Goal: Task Accomplishment & Management: Manage account settings

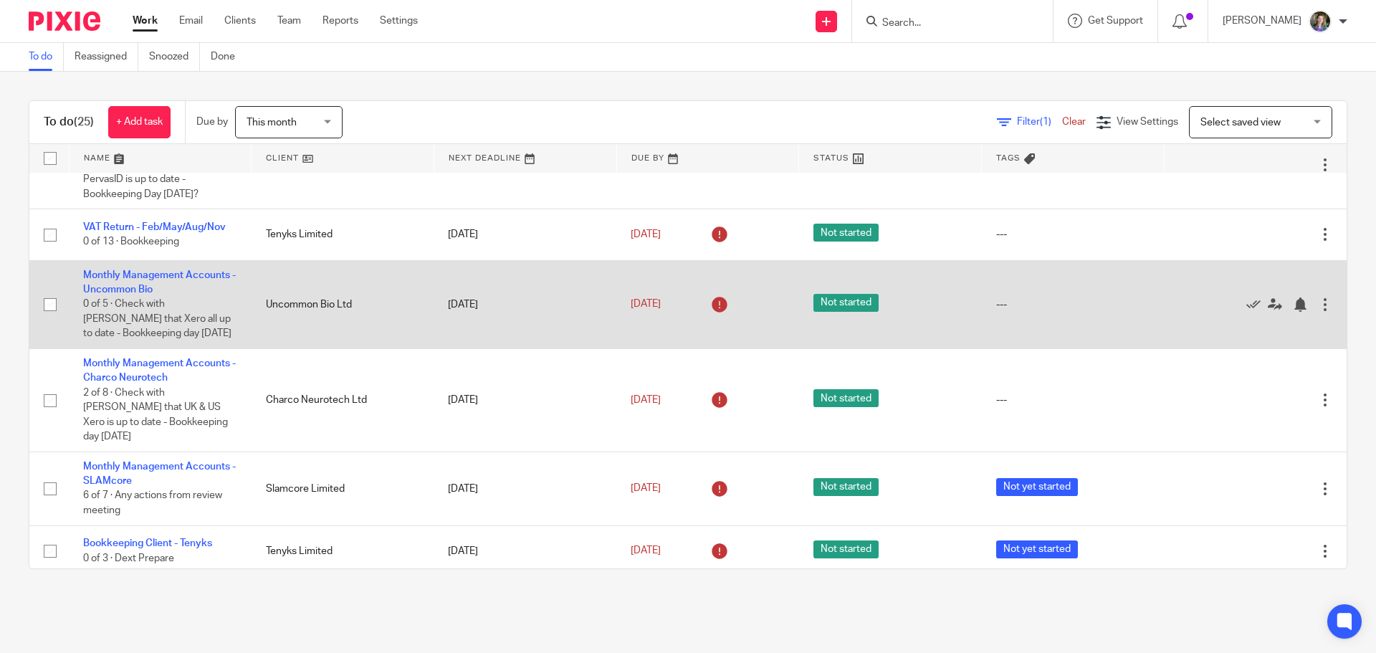
scroll to position [717, 0]
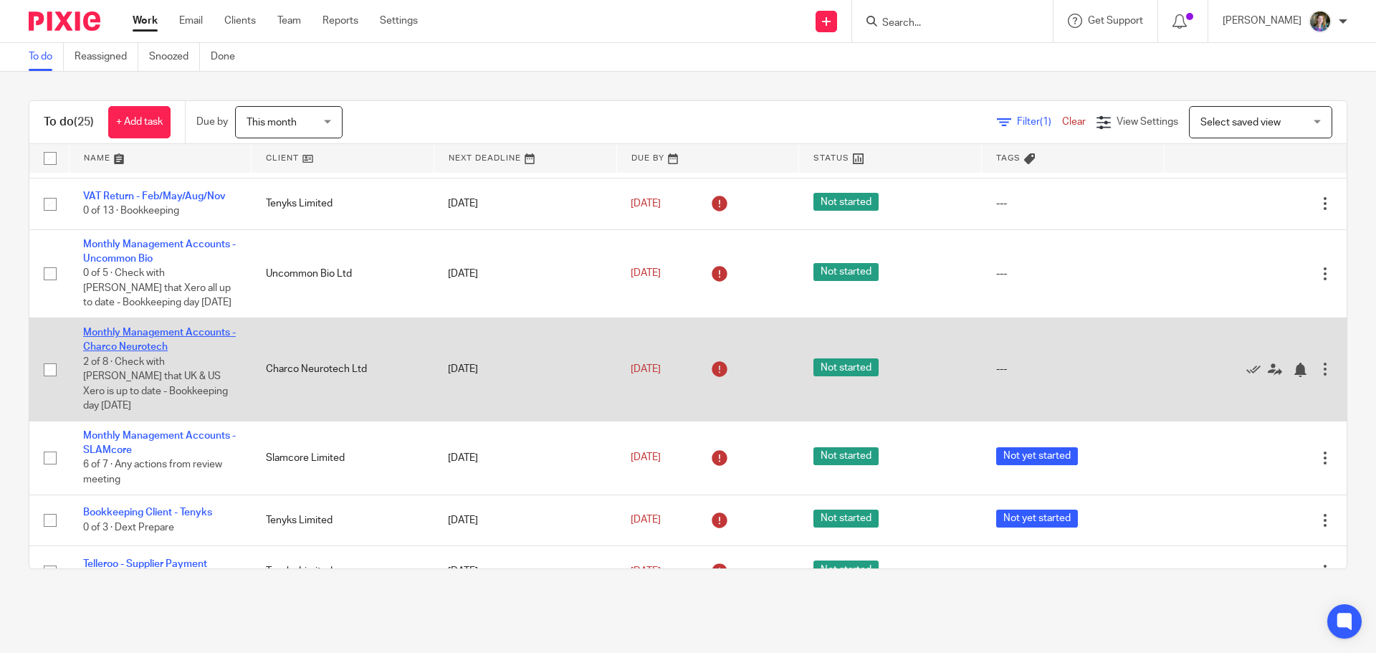
click at [201, 328] on link "Monthly Management Accounts - Charco Neurotech" at bounding box center [159, 340] width 153 height 24
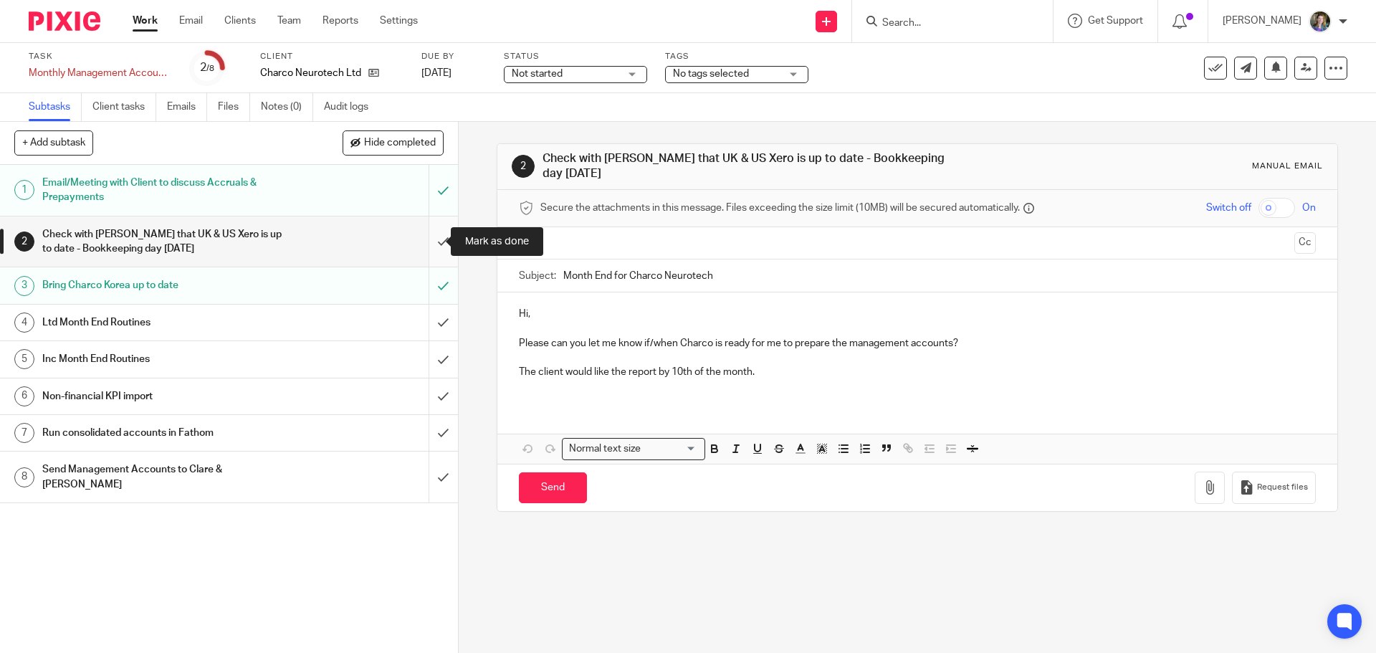
click at [427, 243] on input "submit" at bounding box center [229, 241] width 458 height 51
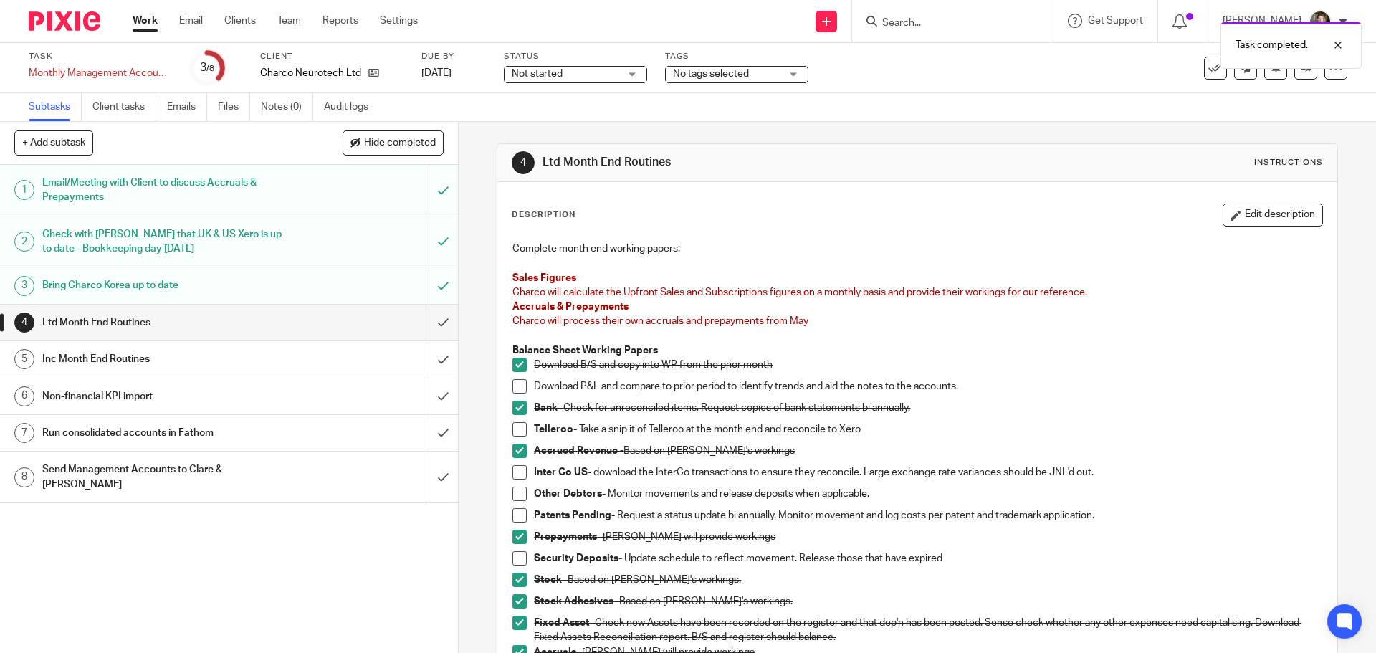
click at [515, 386] on span at bounding box center [520, 386] width 14 height 14
click at [518, 388] on span at bounding box center [520, 386] width 14 height 14
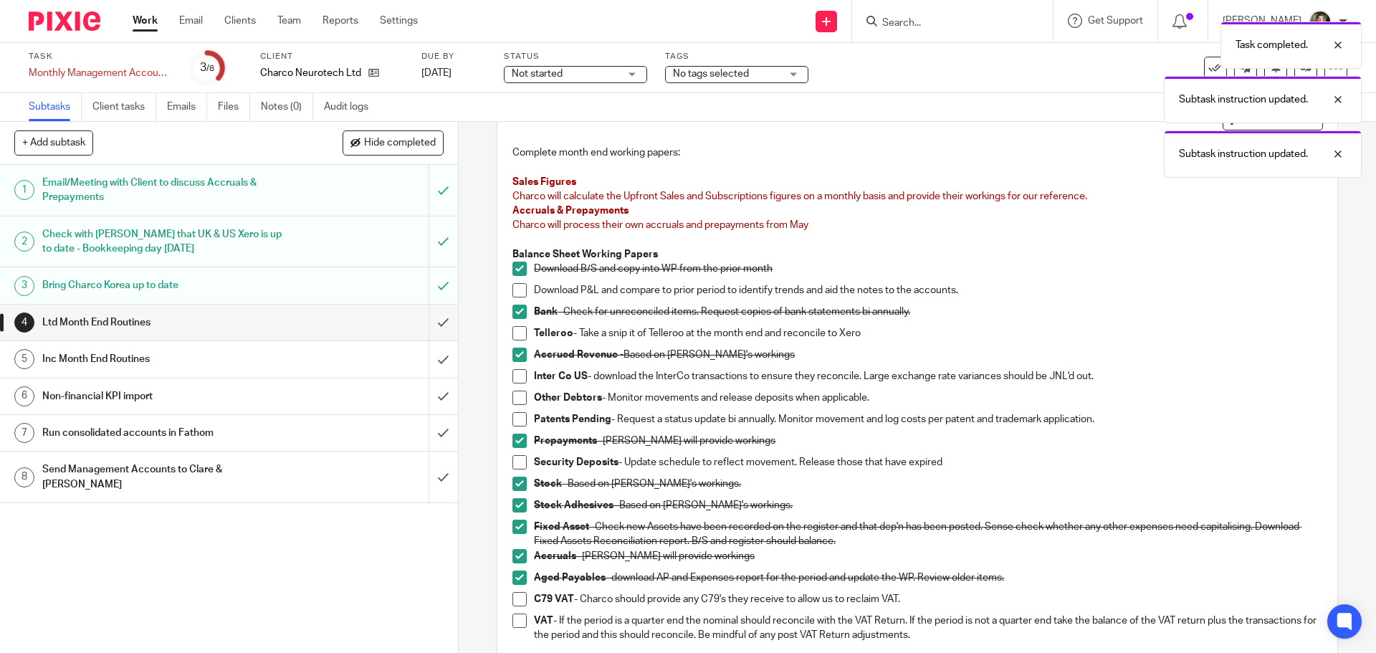
scroll to position [72, 0]
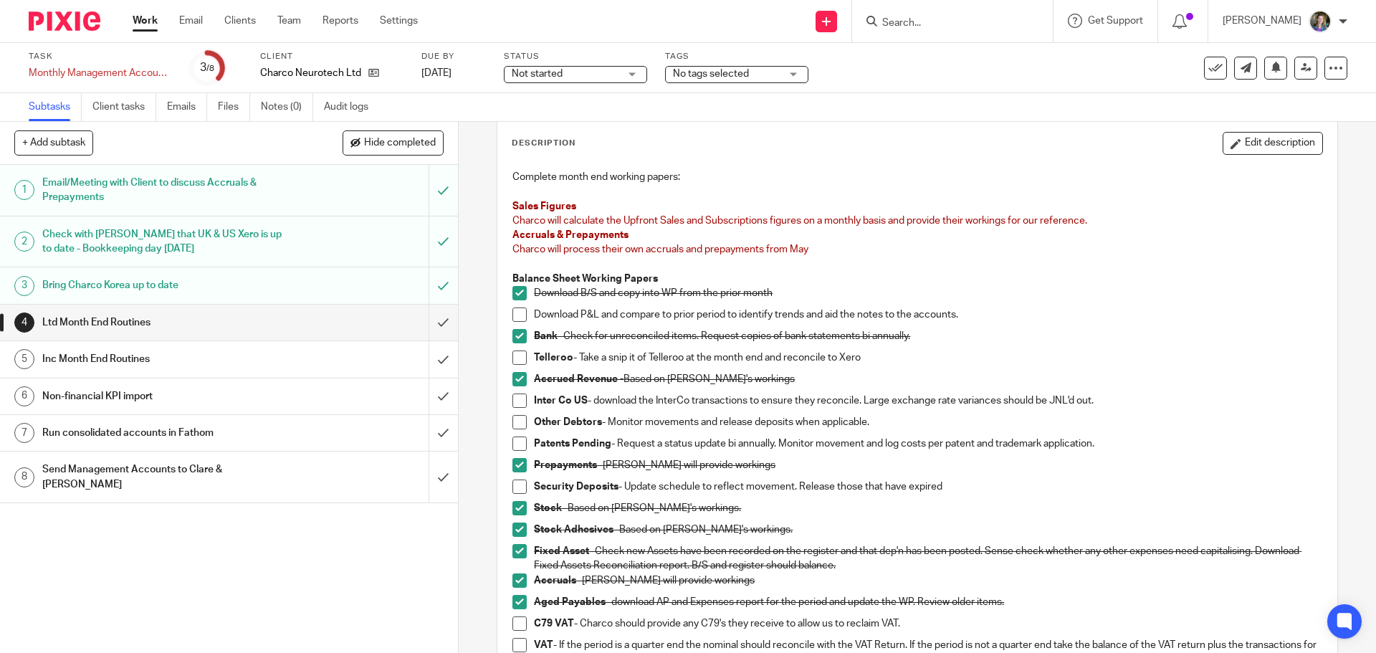
click at [230, 320] on h1 "Ltd Month End Routines" at bounding box center [166, 323] width 248 height 22
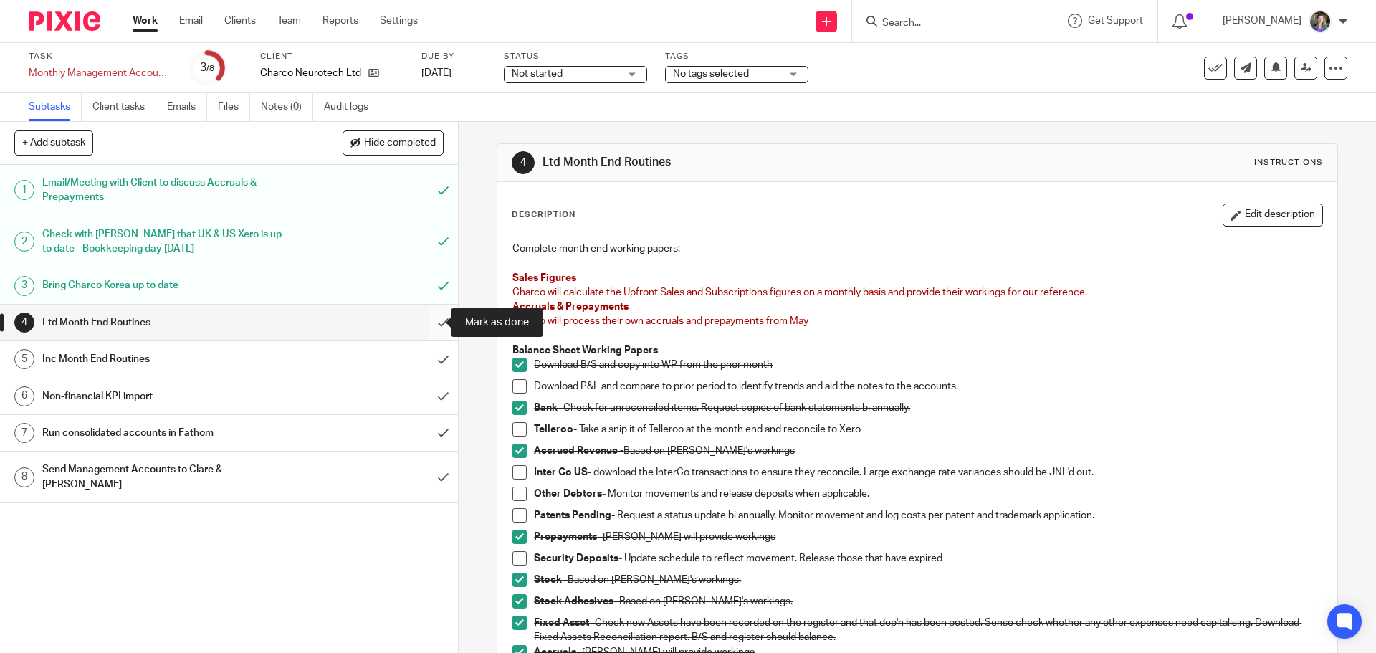
click at [419, 320] on input "submit" at bounding box center [229, 323] width 458 height 36
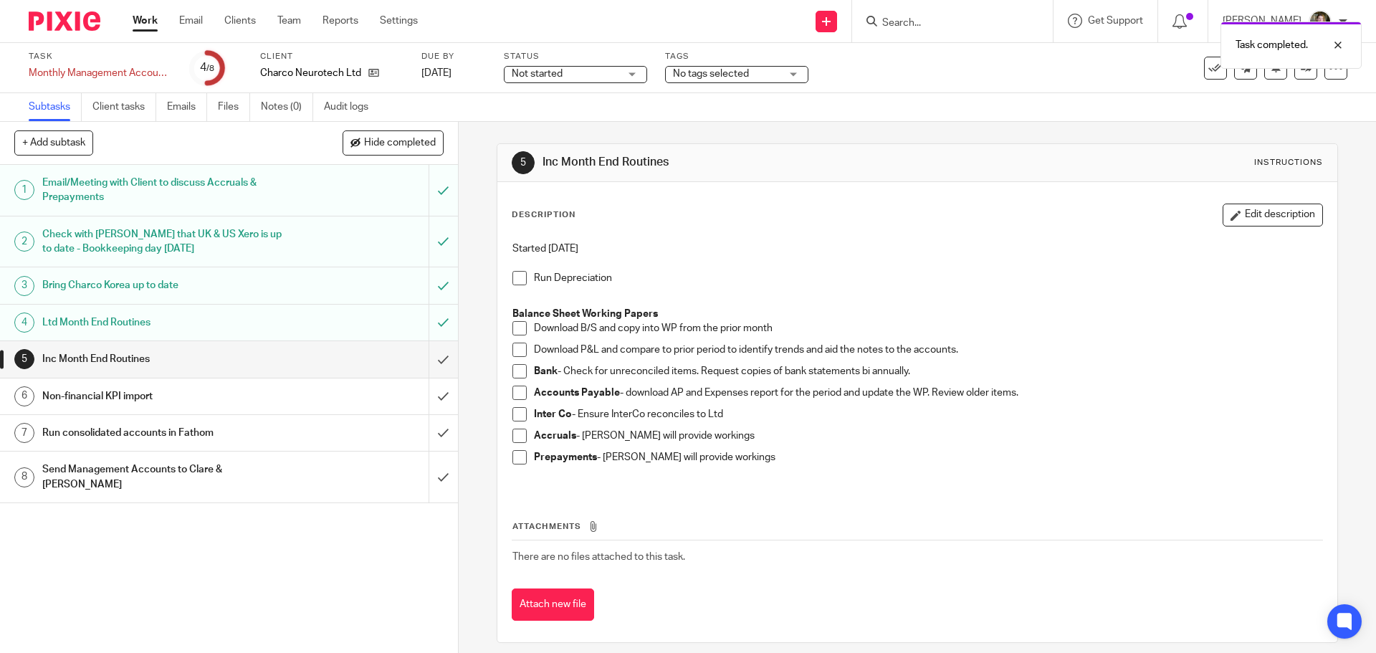
click at [518, 277] on span at bounding box center [520, 278] width 14 height 14
click at [518, 325] on span at bounding box center [520, 328] width 14 height 14
click at [515, 366] on span at bounding box center [520, 371] width 14 height 14
click at [522, 389] on span at bounding box center [520, 393] width 14 height 14
click at [516, 410] on span at bounding box center [520, 414] width 14 height 14
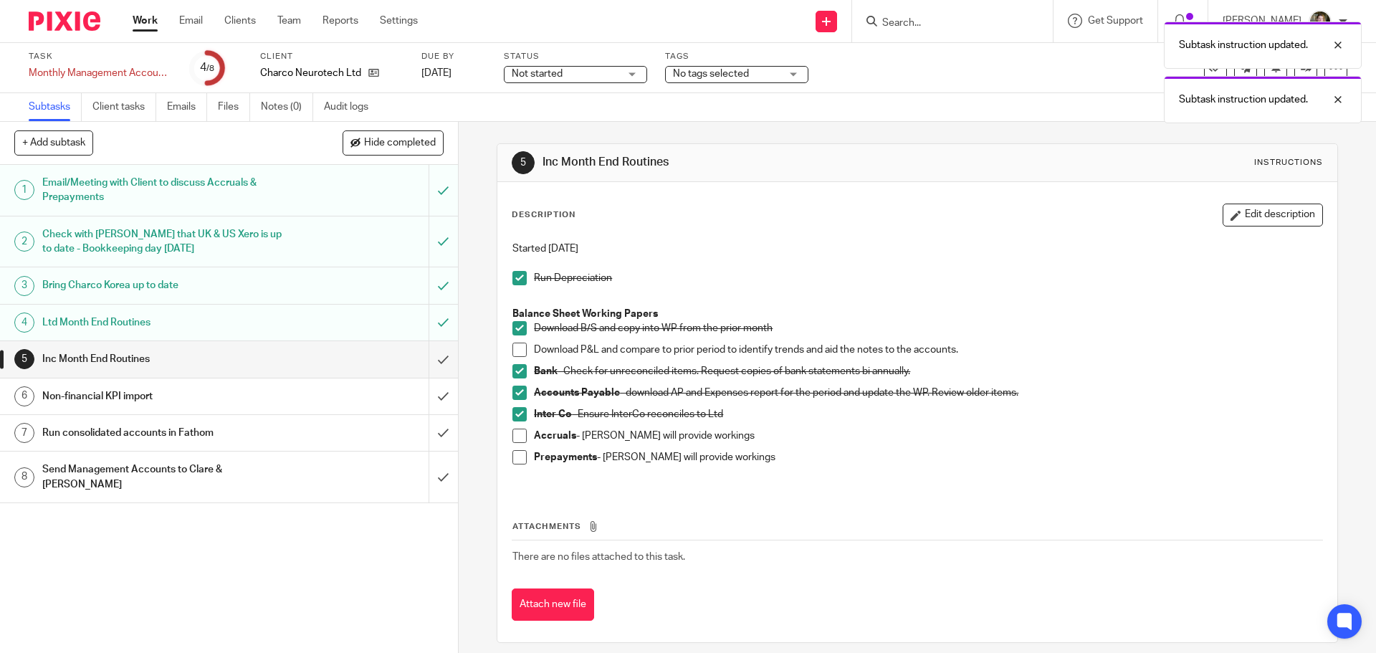
click at [517, 431] on span at bounding box center [520, 436] width 14 height 14
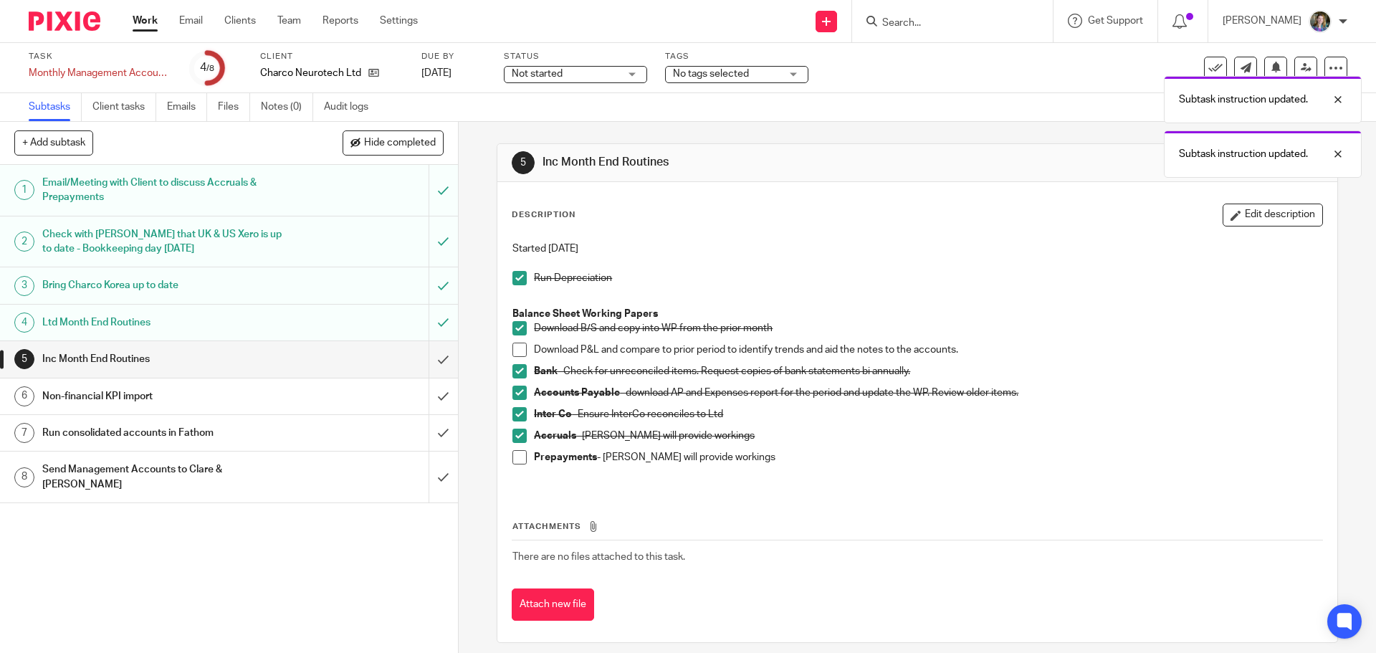
click at [516, 457] on span at bounding box center [520, 457] width 14 height 14
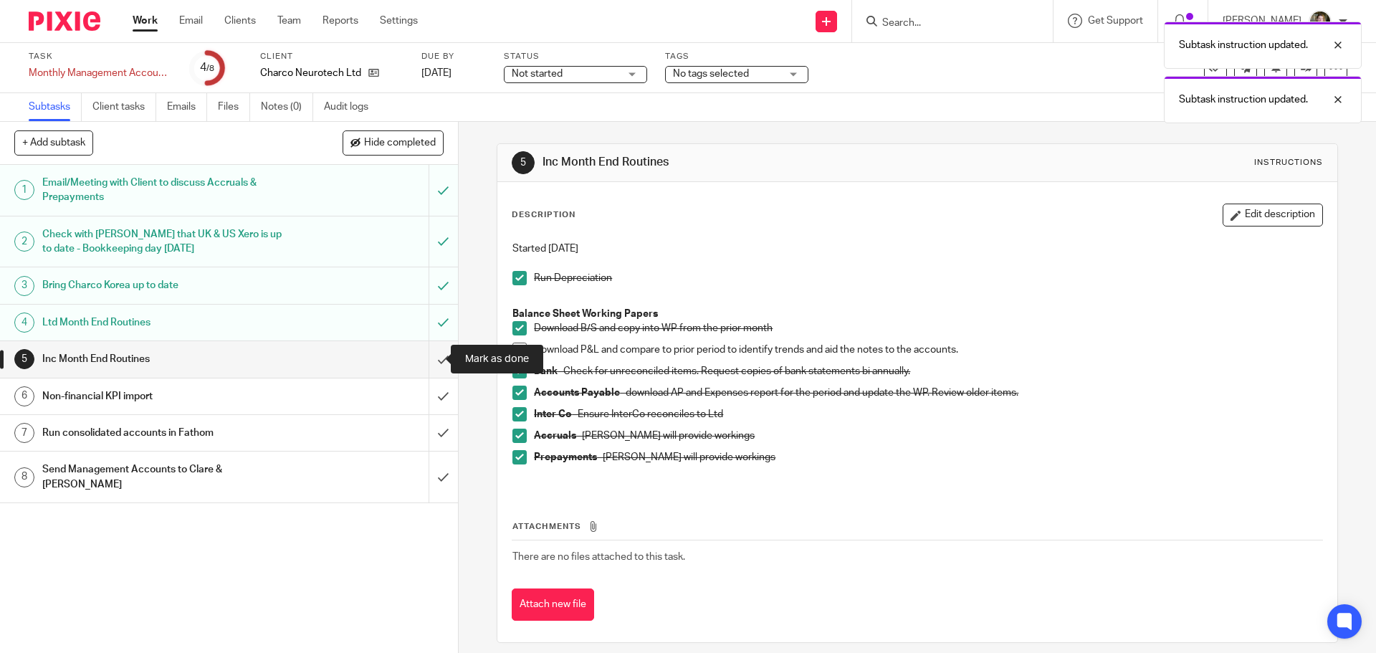
drag, startPoint x: 429, startPoint y: 359, endPoint x: 409, endPoint y: 363, distance: 20.5
click at [429, 359] on input "submit" at bounding box center [229, 359] width 458 height 36
click at [298, 391] on div "Non-financial KPI import" at bounding box center [228, 397] width 372 height 22
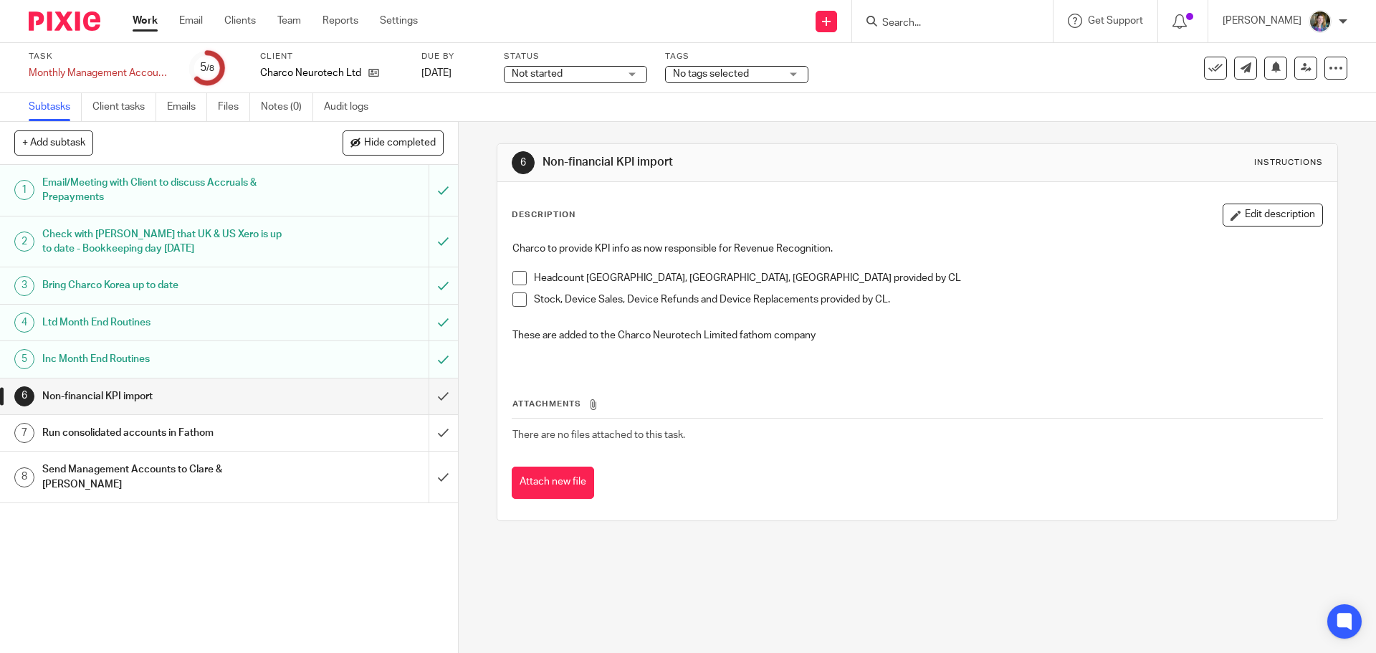
click at [520, 279] on span at bounding box center [520, 278] width 14 height 14
click at [515, 302] on span at bounding box center [520, 299] width 14 height 14
click at [427, 395] on input "submit" at bounding box center [229, 397] width 458 height 36
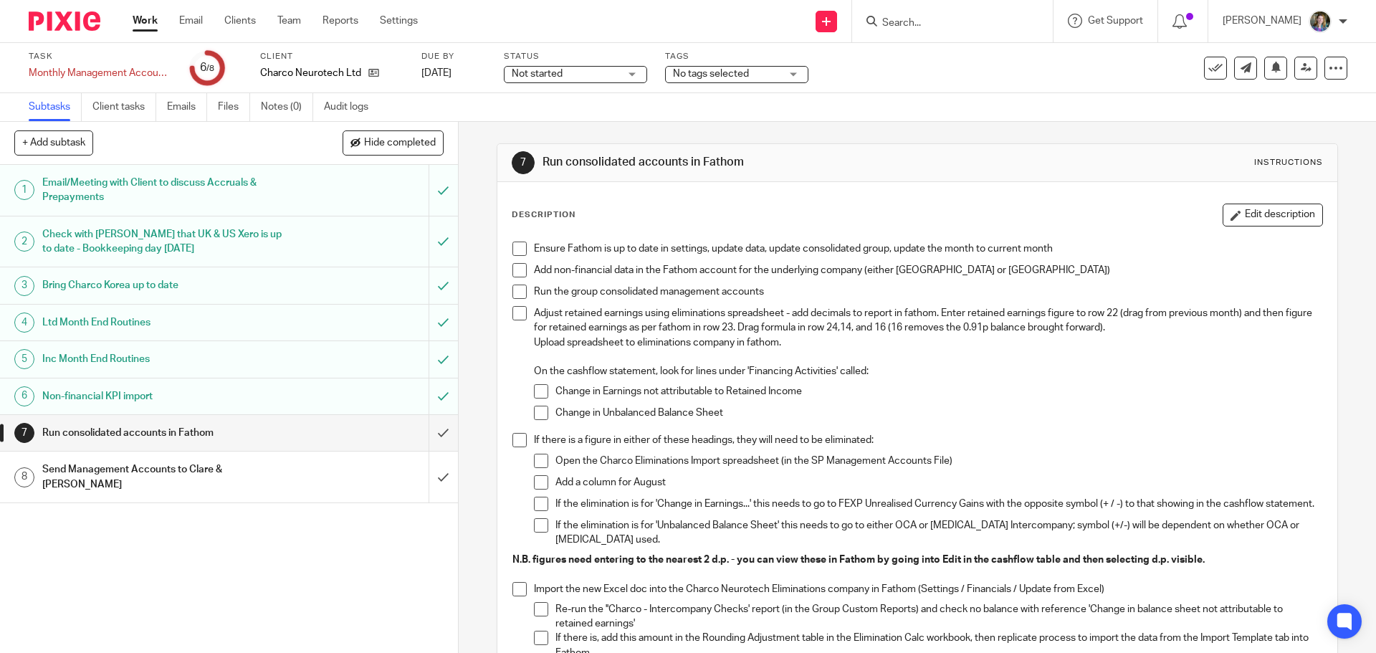
click at [520, 244] on span at bounding box center [520, 249] width 14 height 14
click at [519, 267] on span at bounding box center [520, 270] width 14 height 14
drag, startPoint x: 514, startPoint y: 287, endPoint x: 533, endPoint y: 291, distance: 19.0
click at [515, 287] on span at bounding box center [520, 292] width 14 height 14
